Goal: Transaction & Acquisition: Purchase product/service

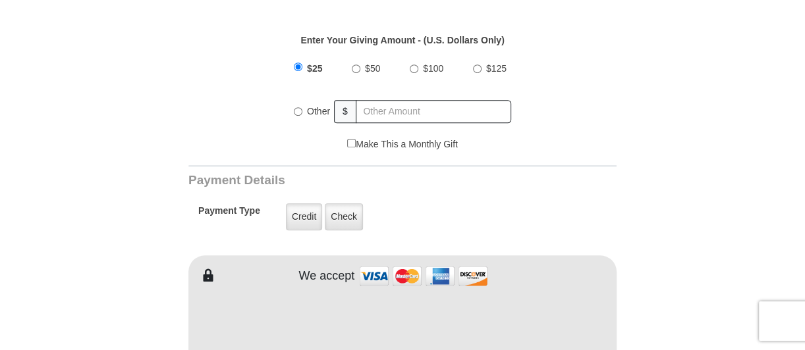
scroll to position [520, 0]
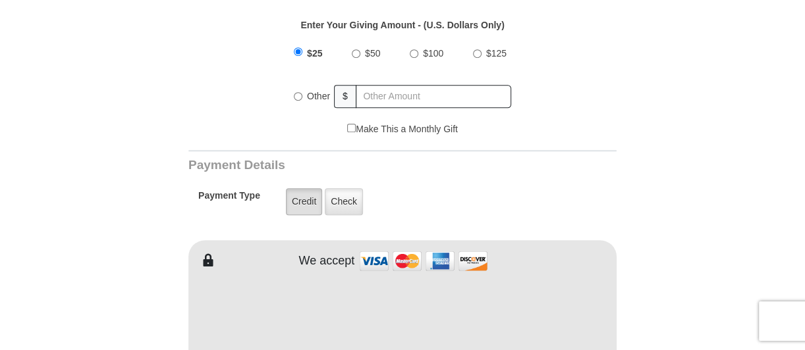
click at [306, 189] on label "Credit" at bounding box center [304, 201] width 36 height 27
click at [0, 0] on input "Credit" at bounding box center [0, 0] width 0 height 0
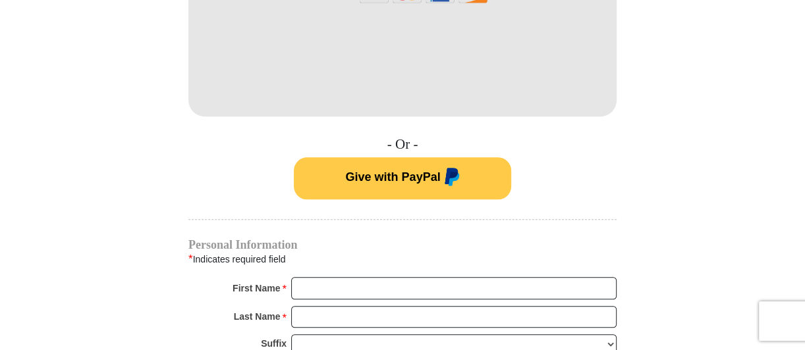
scroll to position [789, 0]
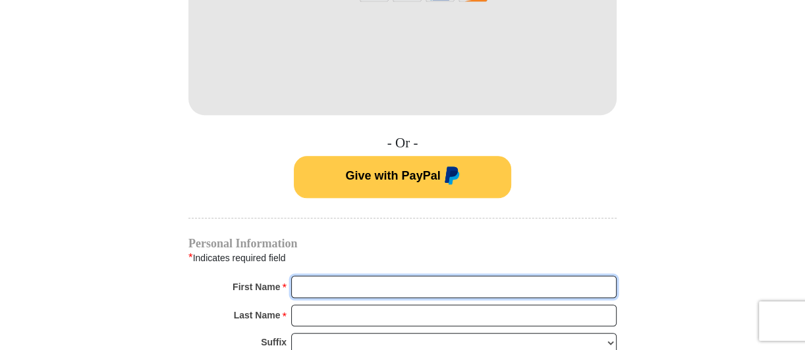
click at [336, 276] on input "First Name *" at bounding box center [453, 287] width 325 height 22
type input "[PERSON_NAME]"
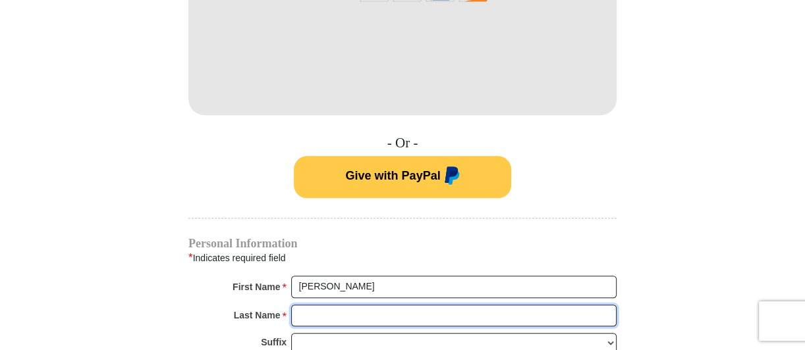
click at [301, 305] on input "Last Name *" at bounding box center [453, 316] width 325 height 22
type input "[PERSON_NAME]"
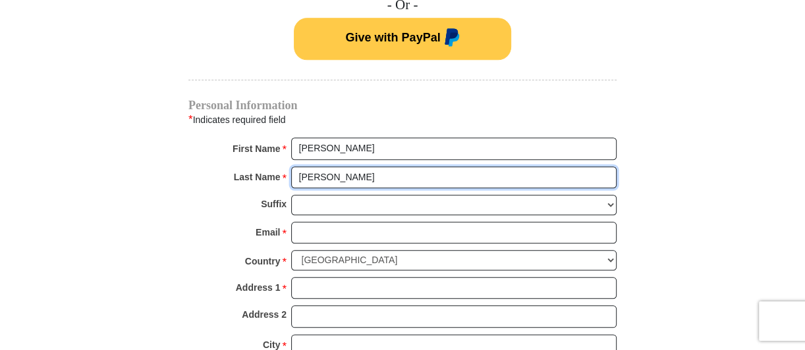
scroll to position [932, 0]
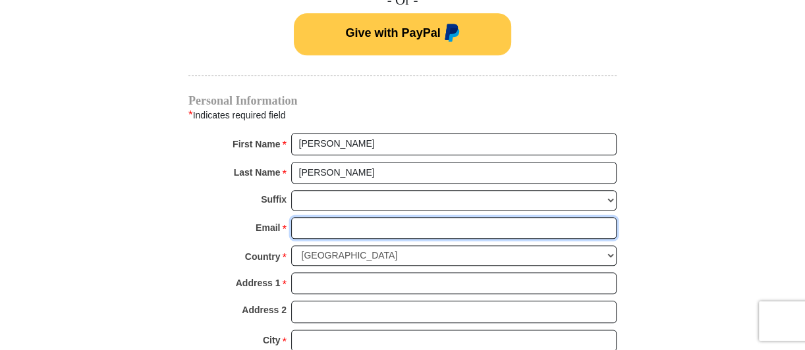
click at [337, 217] on input "Email *" at bounding box center [453, 228] width 325 height 22
type input "[EMAIL_ADDRESS][DOMAIN_NAME]"
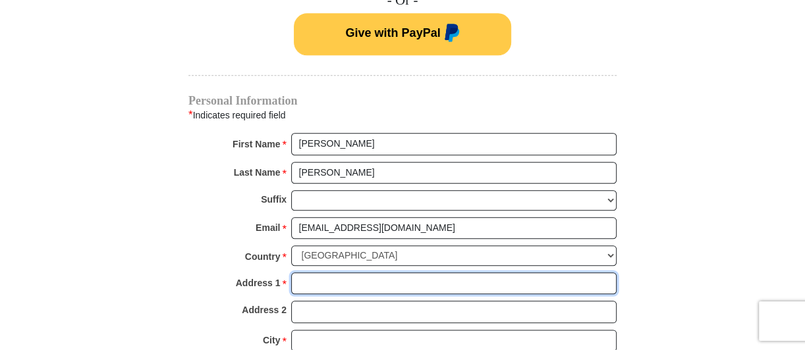
type input "[STREET_ADDRESS]"
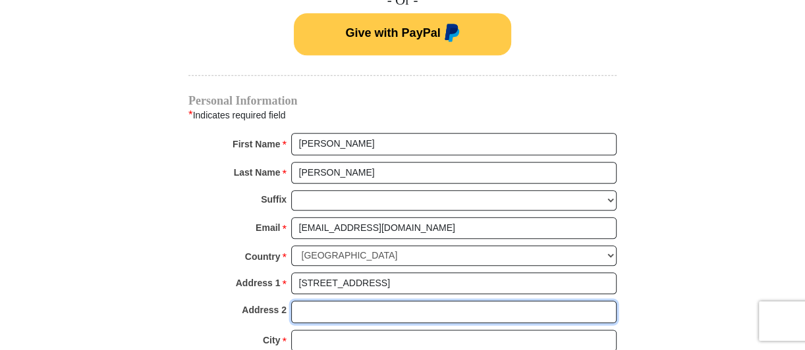
type input "Apt. 50110"
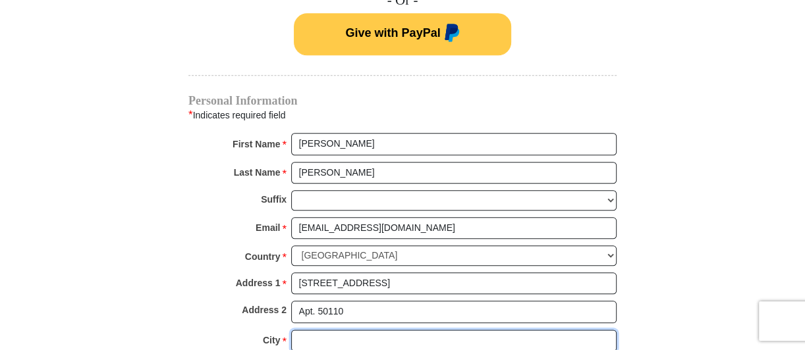
type input "[GEOGRAPHIC_DATA]"
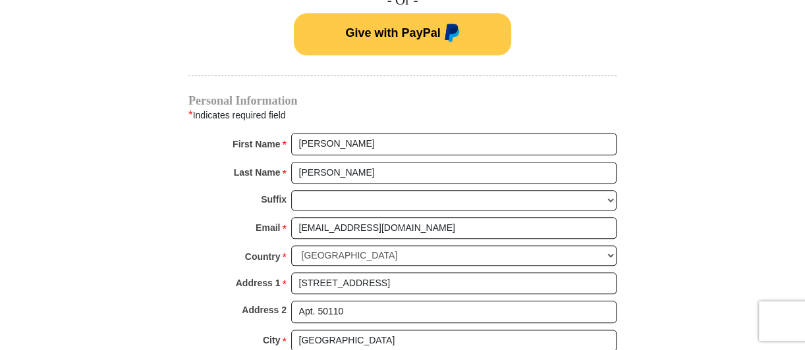
select select "MI"
type input "48038"
type input "5867895789"
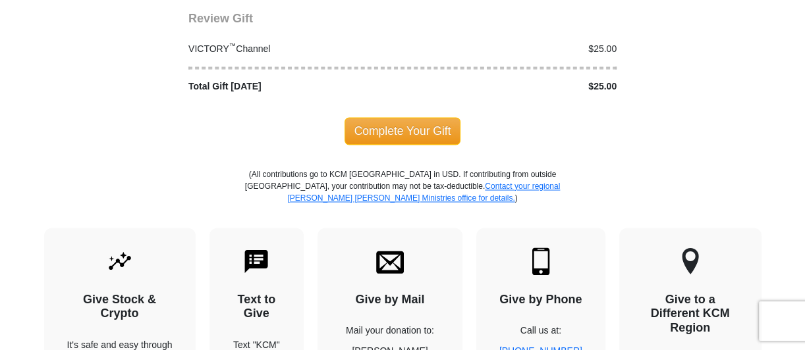
scroll to position [1398, 0]
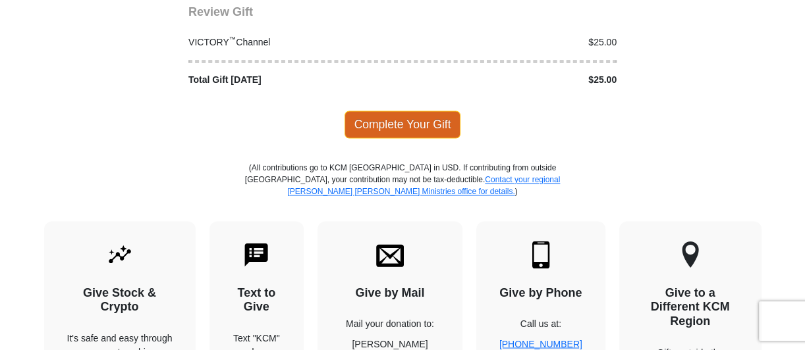
click at [404, 111] on span "Complete Your Gift" at bounding box center [402, 125] width 117 height 28
